Goal: Task Accomplishment & Management: Complete application form

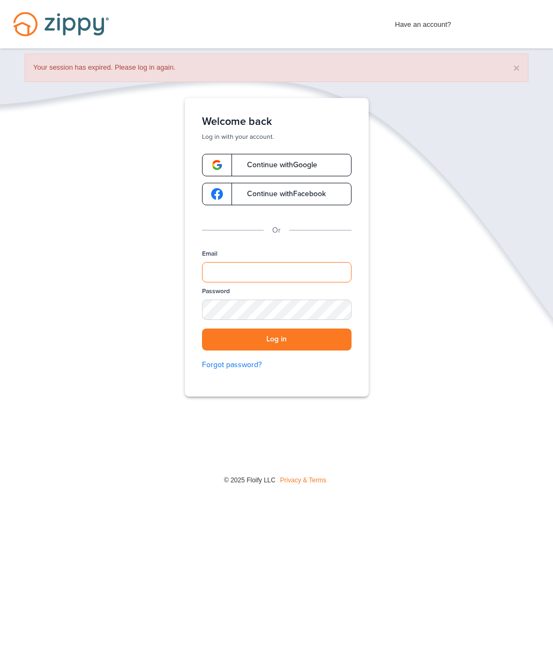
click at [273, 282] on input "Email" at bounding box center [277, 272] width 150 height 20
type input "**********"
click at [341, 307] on div "SHOW" at bounding box center [338, 311] width 24 height 10
click at [330, 339] on button "Log in" at bounding box center [277, 340] width 150 height 22
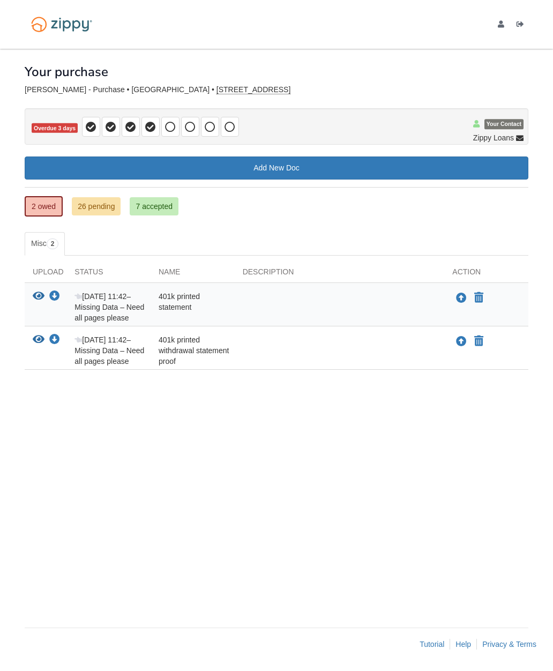
click at [103, 204] on link "26 pending" at bounding box center [96, 206] width 49 height 18
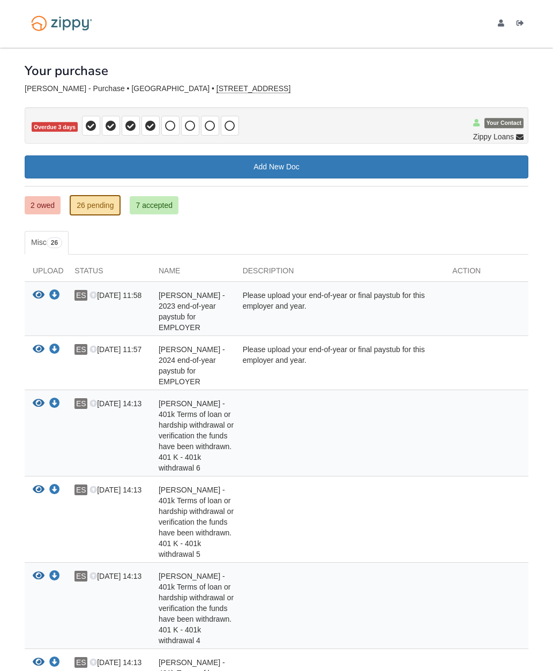
scroll to position [1, 0]
click at [464, 403] on div at bounding box center [486, 435] width 84 height 75
click at [474, 406] on div at bounding box center [486, 435] width 84 height 75
click at [481, 405] on div at bounding box center [486, 435] width 84 height 75
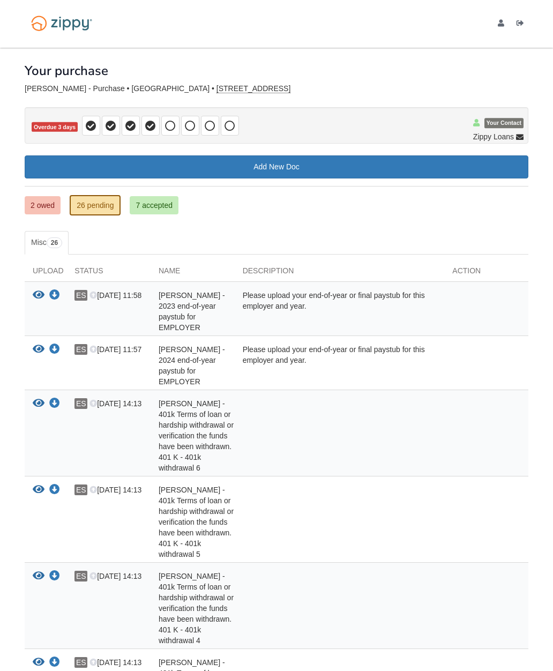
click at [204, 423] on span "Ethan Seip - 401k Terms of loan or hardship withdrawal or verification the fund…" at bounding box center [196, 435] width 75 height 73
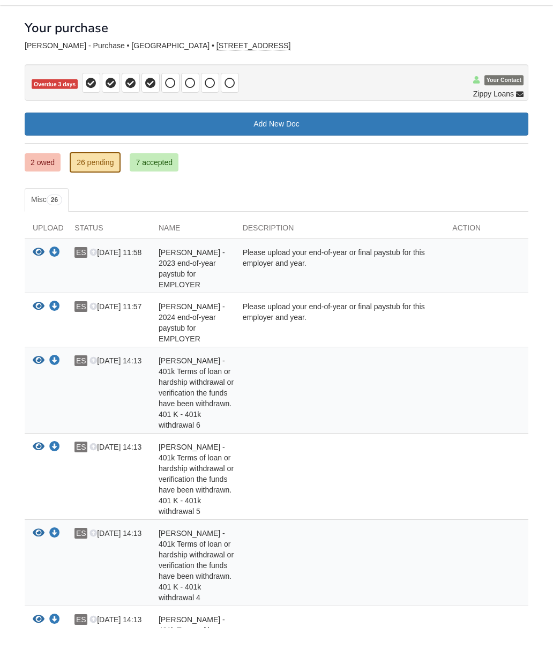
click at [49, 196] on link "2 owed" at bounding box center [43, 205] width 36 height 18
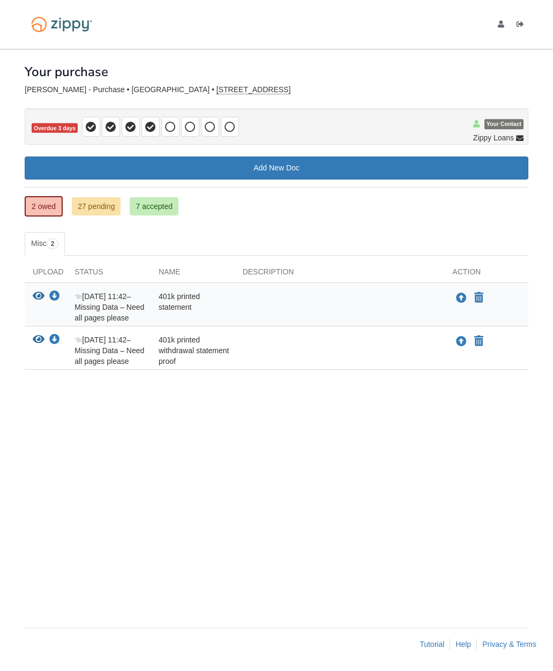
click at [456, 299] on button "Upload your document" at bounding box center [461, 298] width 13 height 14
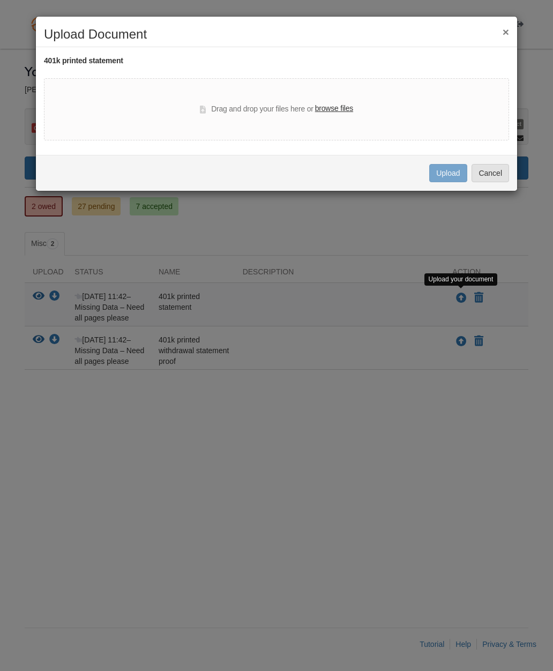
click at [344, 113] on label "browse files" at bounding box center [334, 109] width 38 height 12
click at [0, 0] on input "browse files" at bounding box center [0, 0] width 0 height 0
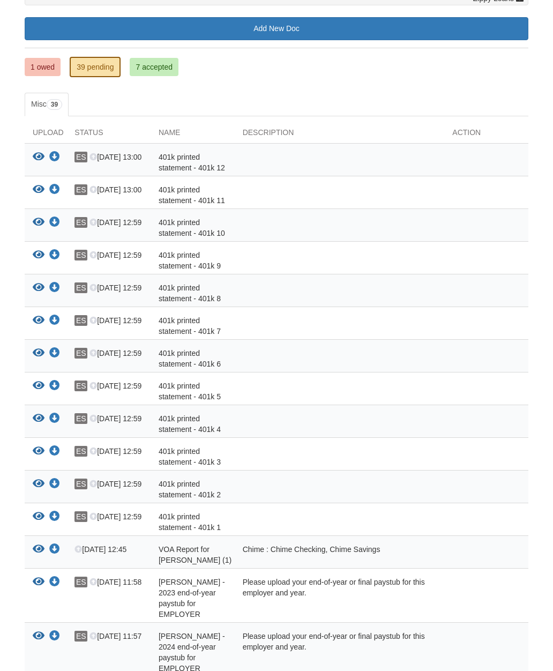
scroll to position [120, 0]
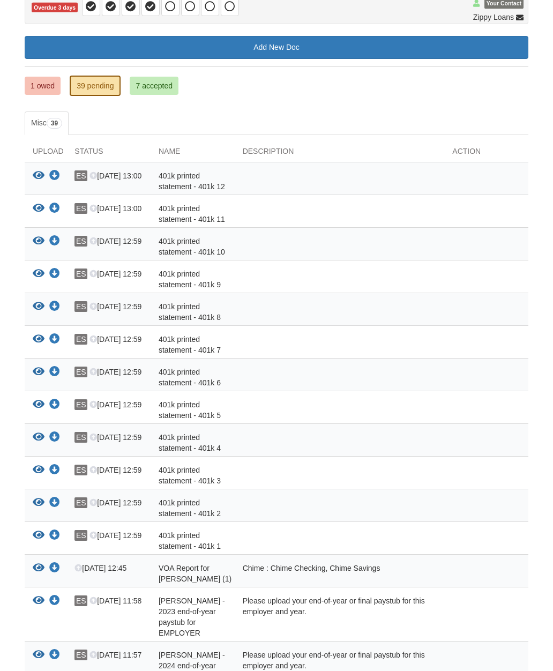
click at [44, 85] on link "1 owed" at bounding box center [43, 86] width 36 height 18
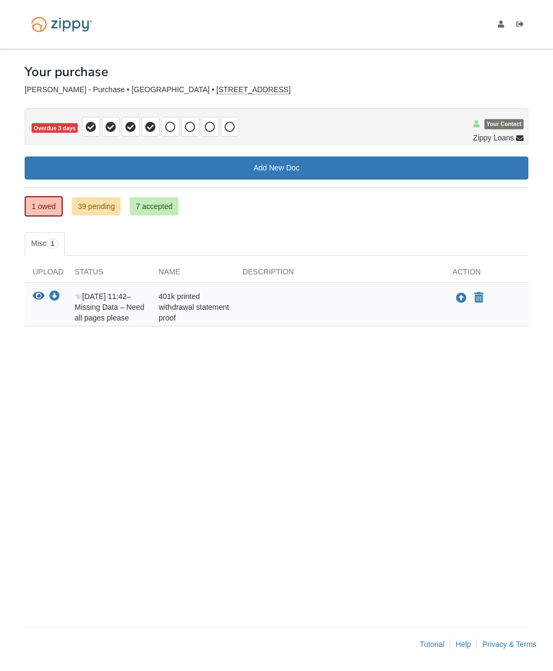
click at [456, 300] on button "Upload your document" at bounding box center [461, 298] width 13 height 14
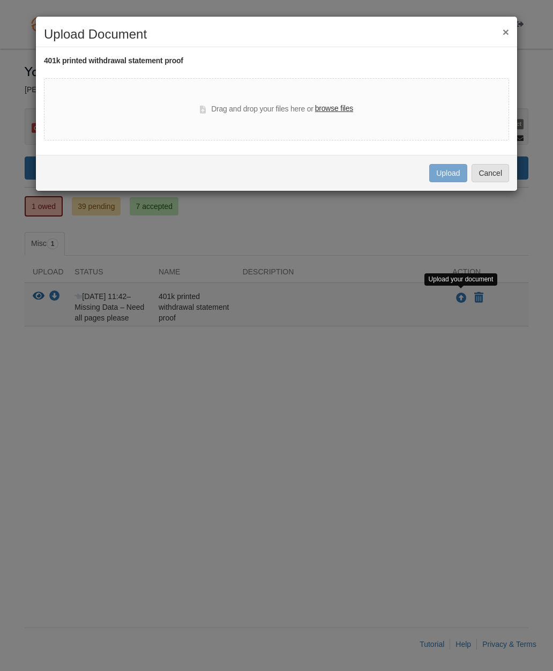
click at [339, 103] on label "browse files" at bounding box center [334, 109] width 38 height 12
click at [0, 0] on input "browse files" at bounding box center [0, 0] width 0 height 0
